Goal: Task Accomplishment & Management: Manage account settings

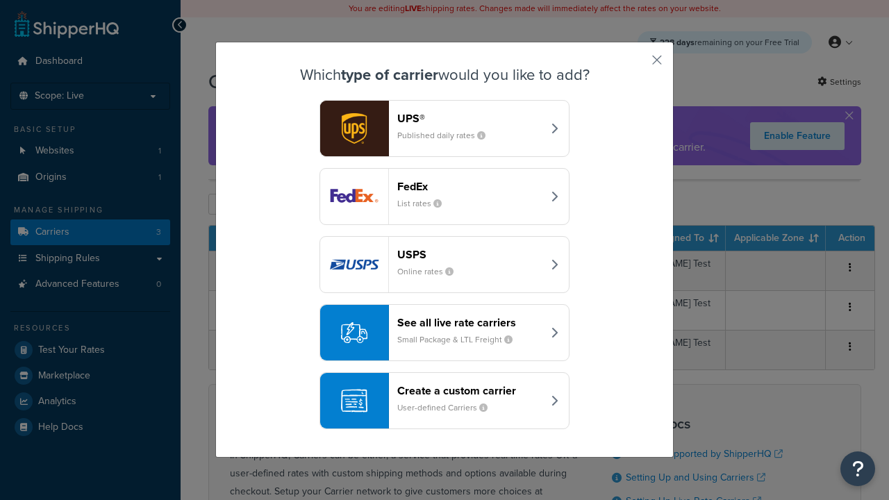
scroll to position [67, 0]
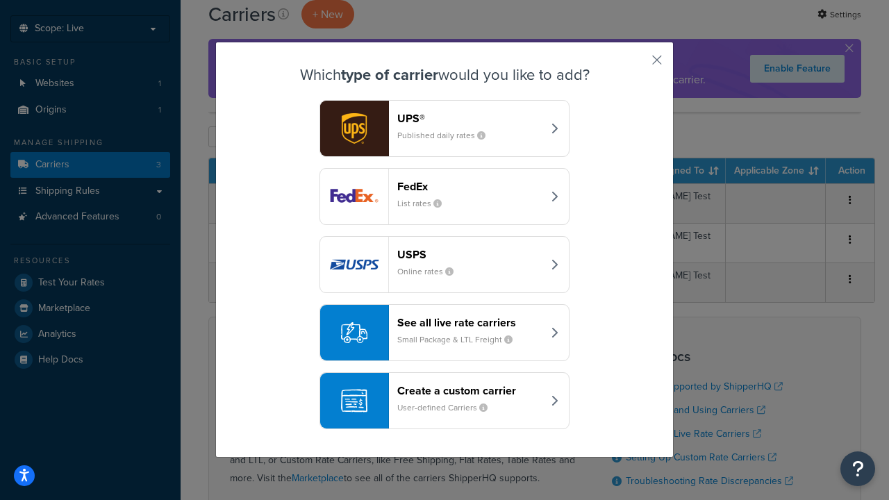
click at [445, 197] on div "FedEx List rates" at bounding box center [469, 196] width 145 height 33
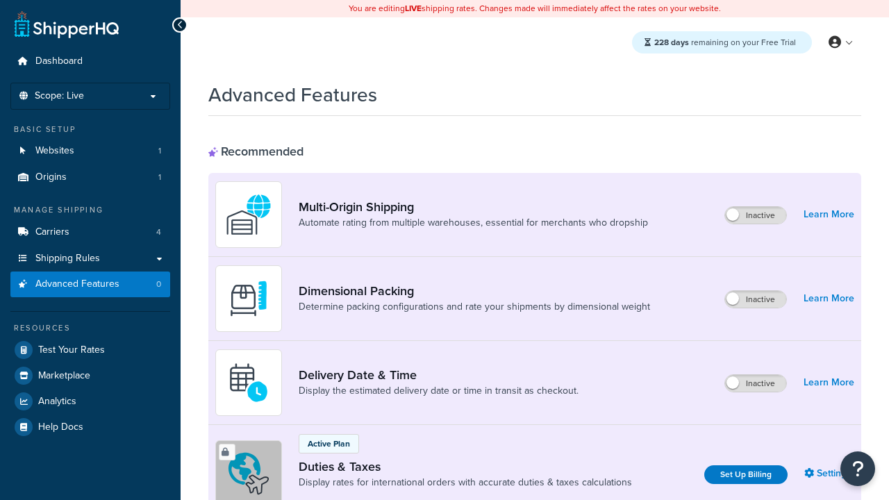
scroll to position [450, 0]
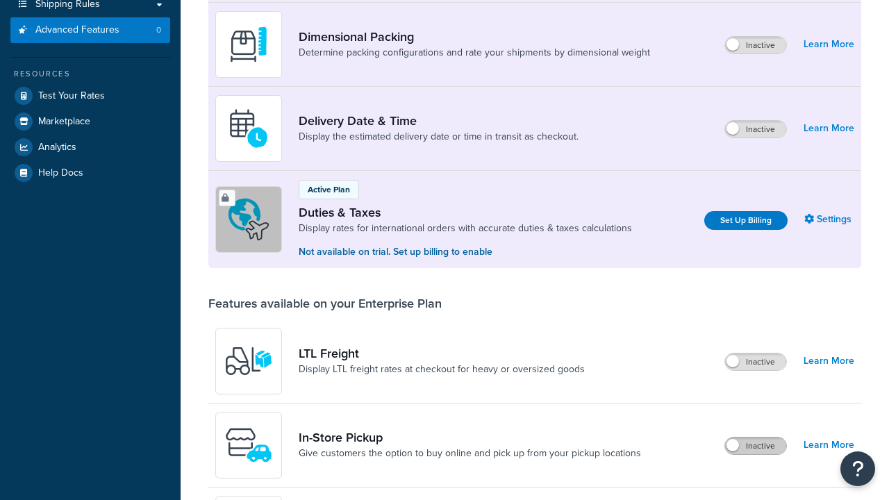
click at [756, 438] on label "Inactive" at bounding box center [755, 446] width 61 height 17
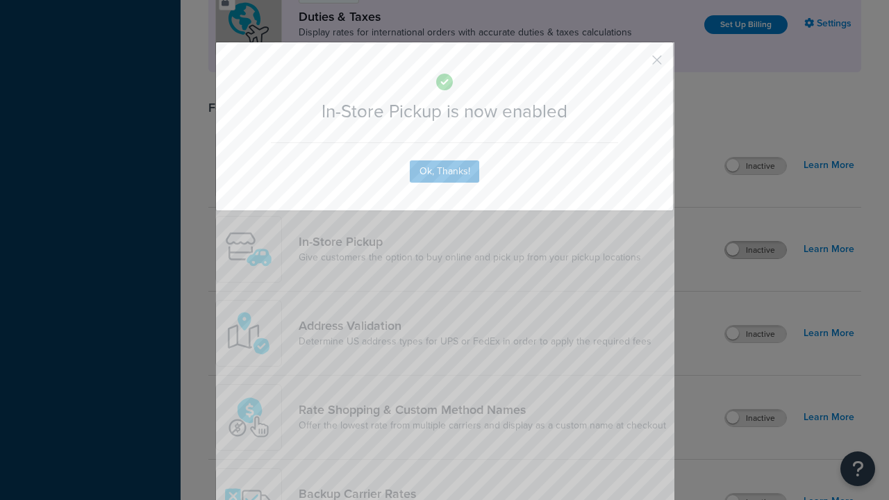
scroll to position [0, 0]
click at [636, 65] on button "button" at bounding box center [636, 64] width 3 height 3
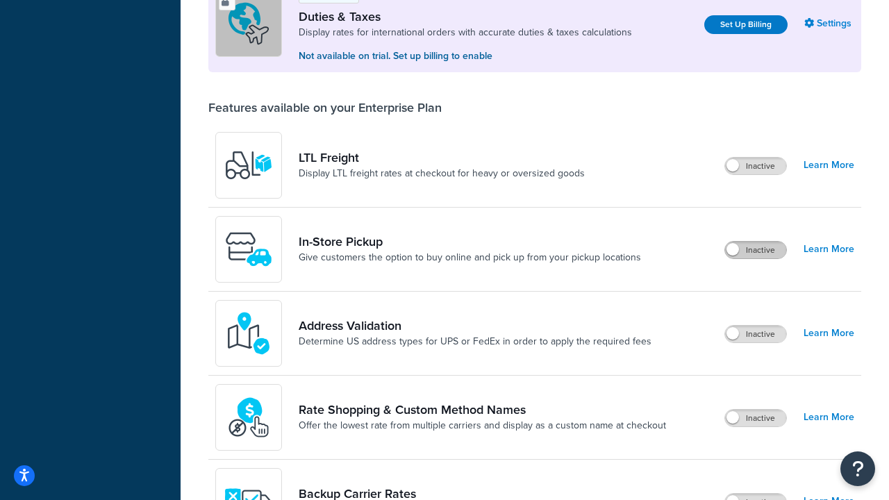
scroll to position [424, 0]
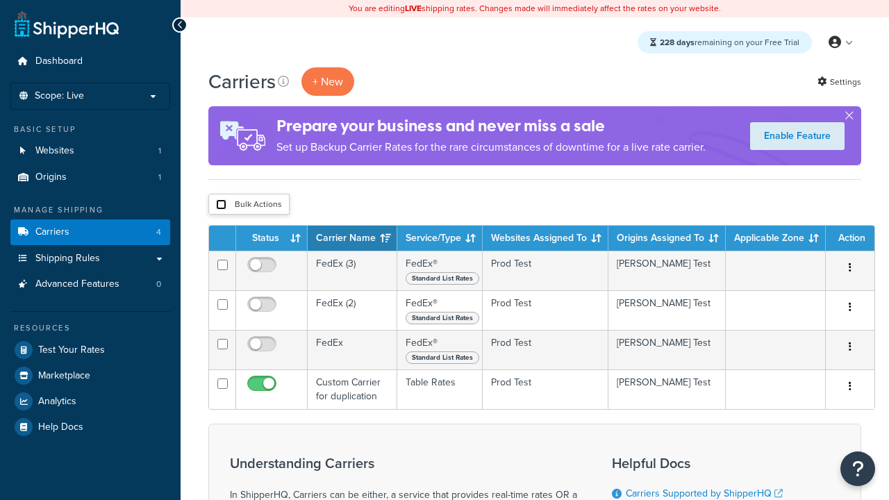
click at [221, 205] on input "checkbox" at bounding box center [221, 204] width 10 height 10
checkbox input "true"
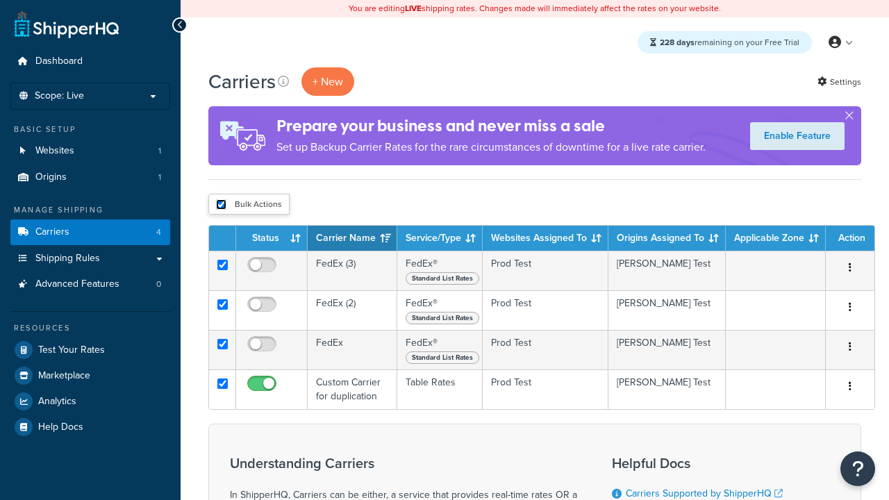
checkbox input "true"
click at [0, 0] on button "Delete" at bounding box center [0, 0] width 0 height 0
